Goal: Transaction & Acquisition: Purchase product/service

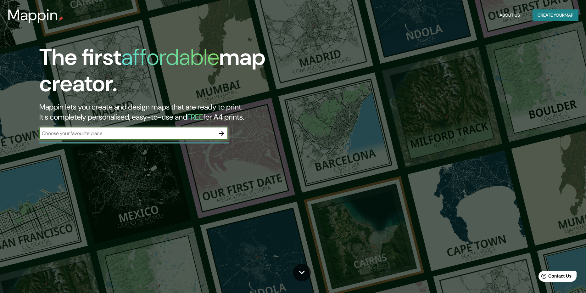
click at [548, 16] on button "Create your map" at bounding box center [556, 15] width 46 height 12
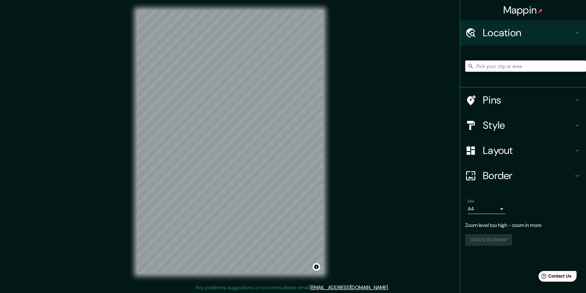
click at [525, 69] on input "Pick your city or area" at bounding box center [525, 65] width 121 height 11
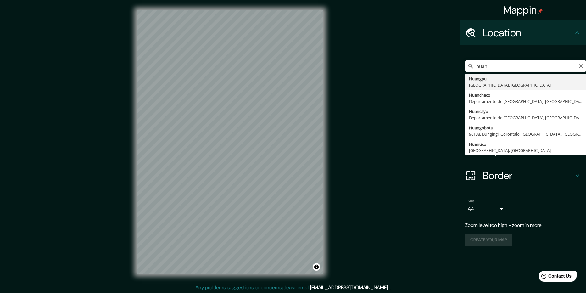
type input "Huancayo, [GEOGRAPHIC_DATA], [GEOGRAPHIC_DATA]"
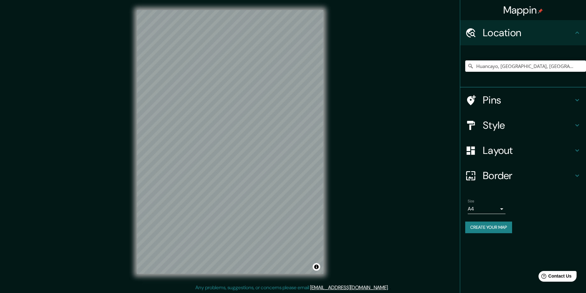
click at [500, 126] on h4 "Style" at bounding box center [528, 125] width 91 height 13
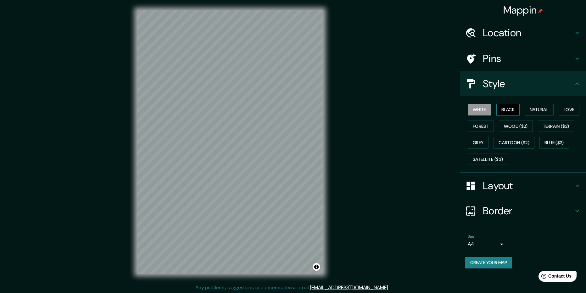
click at [511, 107] on button "Black" at bounding box center [508, 110] width 24 height 12
click at [483, 126] on button "Forest" at bounding box center [481, 126] width 26 height 12
click at [477, 141] on button "Grey" at bounding box center [478, 143] width 21 height 12
click at [483, 155] on button "Satellite ($3)" at bounding box center [488, 160] width 40 height 12
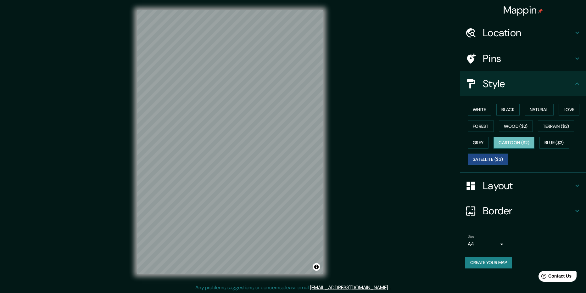
click at [507, 140] on button "Cartoon ($2)" at bounding box center [514, 143] width 41 height 12
click at [480, 155] on button "Satellite ($3)" at bounding box center [488, 160] width 40 height 12
click at [530, 147] on button "Cartoon ($2)" at bounding box center [514, 143] width 41 height 12
click at [546, 143] on button "Blue ($2)" at bounding box center [555, 143] width 30 height 12
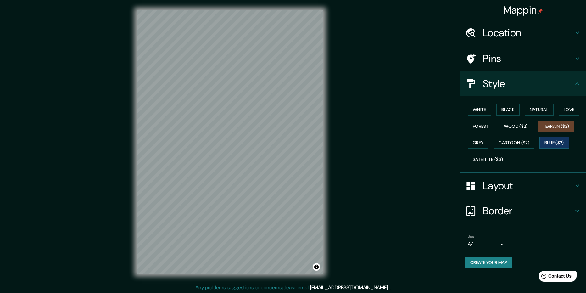
click at [550, 126] on button "Terrain ($2)" at bounding box center [556, 126] width 36 height 12
click at [535, 110] on button "Natural" at bounding box center [539, 110] width 29 height 12
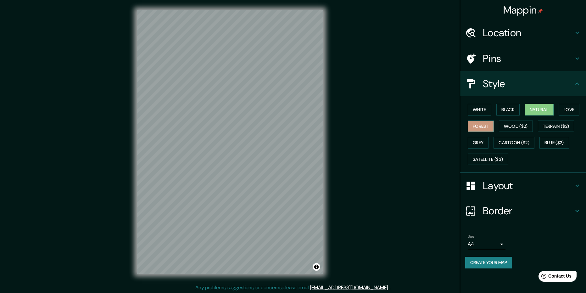
click at [479, 126] on button "Forest" at bounding box center [481, 126] width 26 height 12
click at [485, 154] on button "Satellite ($3)" at bounding box center [488, 160] width 40 height 12
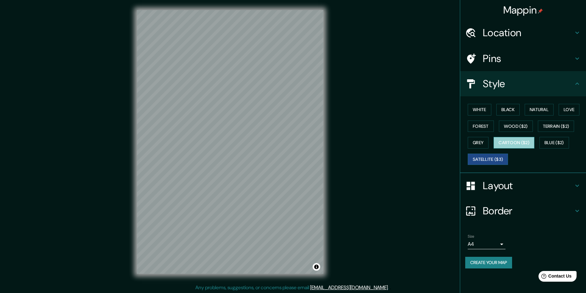
click at [511, 142] on button "Cartoon ($2)" at bounding box center [514, 143] width 41 height 12
click at [554, 139] on button "Blue ($2)" at bounding box center [555, 143] width 30 height 12
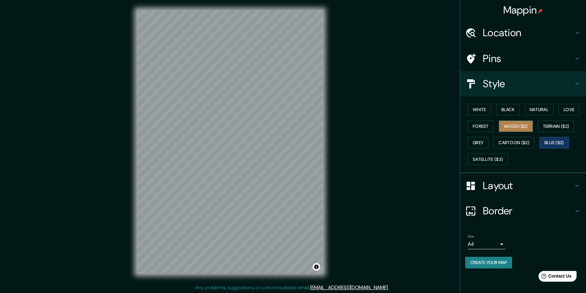
click at [515, 124] on button "Wood ($2)" at bounding box center [516, 126] width 34 height 12
click at [548, 124] on button "Terrain ($2)" at bounding box center [556, 126] width 36 height 12
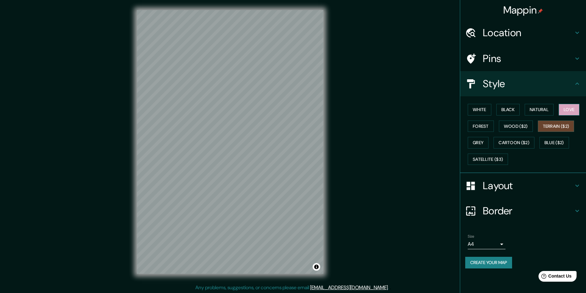
click at [567, 107] on button "Love" at bounding box center [569, 110] width 21 height 12
click at [547, 126] on button "Terrain ($2)" at bounding box center [556, 126] width 36 height 12
click at [507, 103] on div "White Black Natural Love Forest Wood ($2) Terrain ($2) Grey Cartoon ($2) Blue (…" at bounding box center [525, 134] width 121 height 66
click at [506, 104] on button "Black" at bounding box center [508, 110] width 24 height 12
click at [538, 106] on button "Natural" at bounding box center [539, 110] width 29 height 12
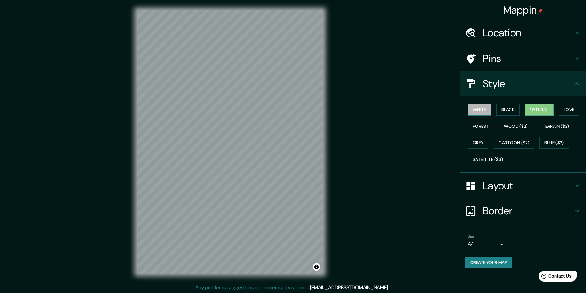
click at [489, 112] on button "White" at bounding box center [480, 110] width 24 height 12
click at [479, 139] on button "Grey" at bounding box center [478, 143] width 21 height 12
click at [481, 106] on button "White" at bounding box center [480, 110] width 24 height 12
